Goal: Task Accomplishment & Management: Manage account settings

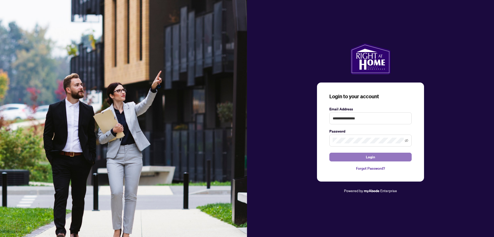
click at [369, 157] on span "Login" at bounding box center [370, 157] width 9 height 8
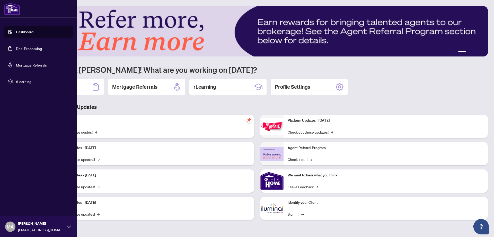
click at [17, 48] on link "Deal Processing" at bounding box center [29, 48] width 26 height 5
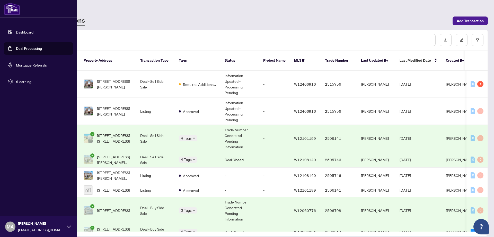
click at [11, 225] on span "MA" at bounding box center [10, 226] width 7 height 7
click at [19, 196] on span "Logout" at bounding box center [21, 196] width 12 height 8
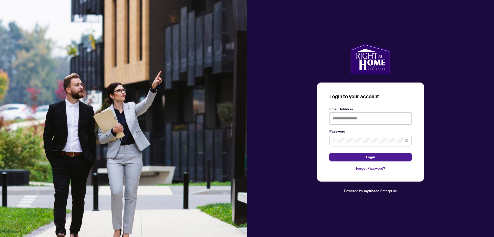
type input "**********"
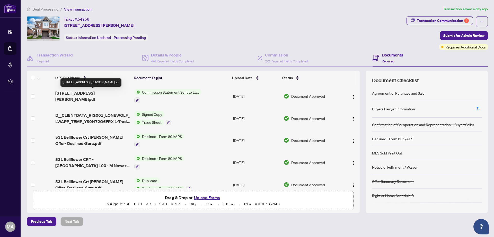
click at [87, 91] on span "[STREET_ADDRESS][PERSON_NAME]pdf" at bounding box center [92, 96] width 75 height 12
